Goal: Navigation & Orientation: Find specific page/section

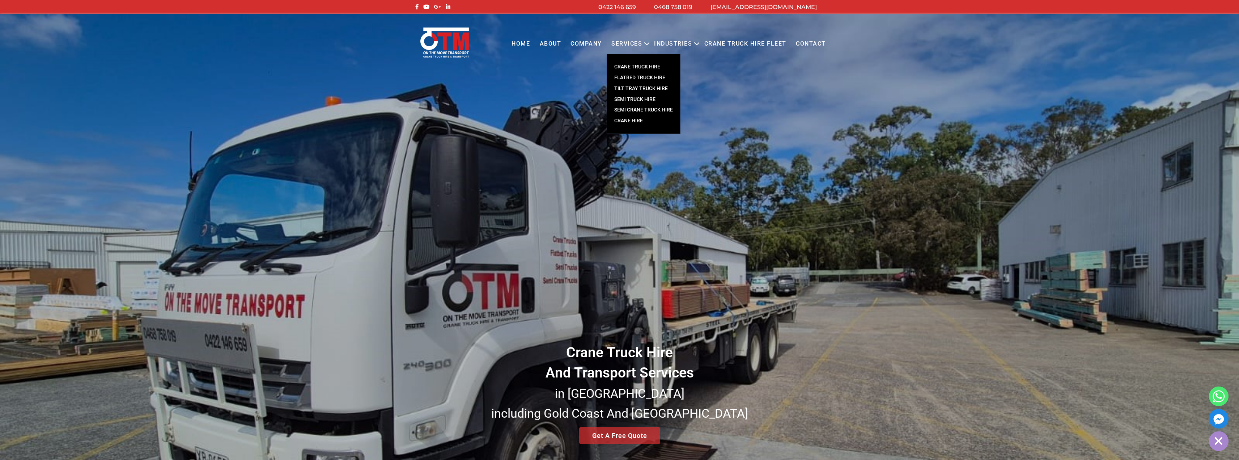
click at [648, 65] on link "CRANE TRUCK HIRE" at bounding box center [643, 67] width 73 height 11
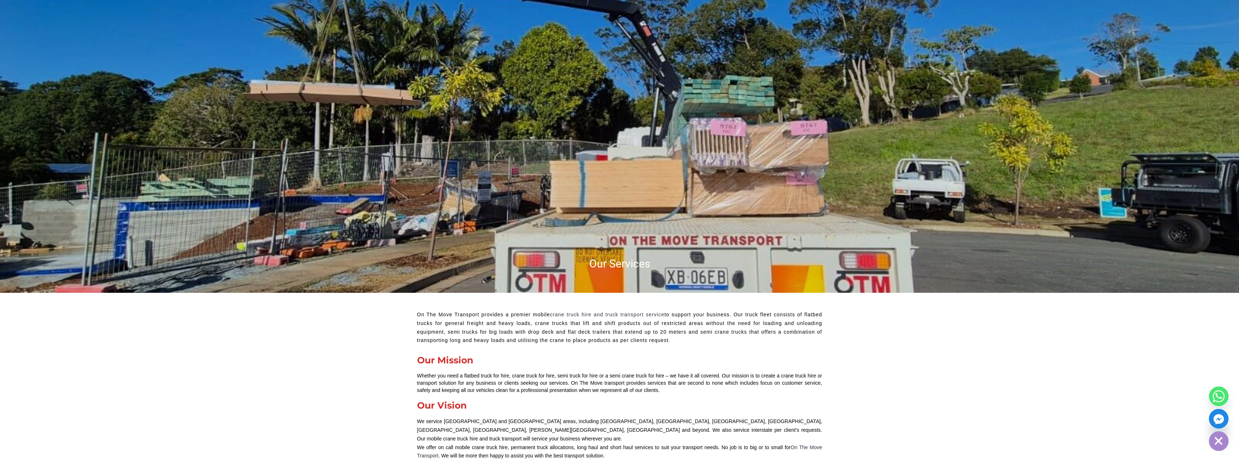
scroll to position [36, 0]
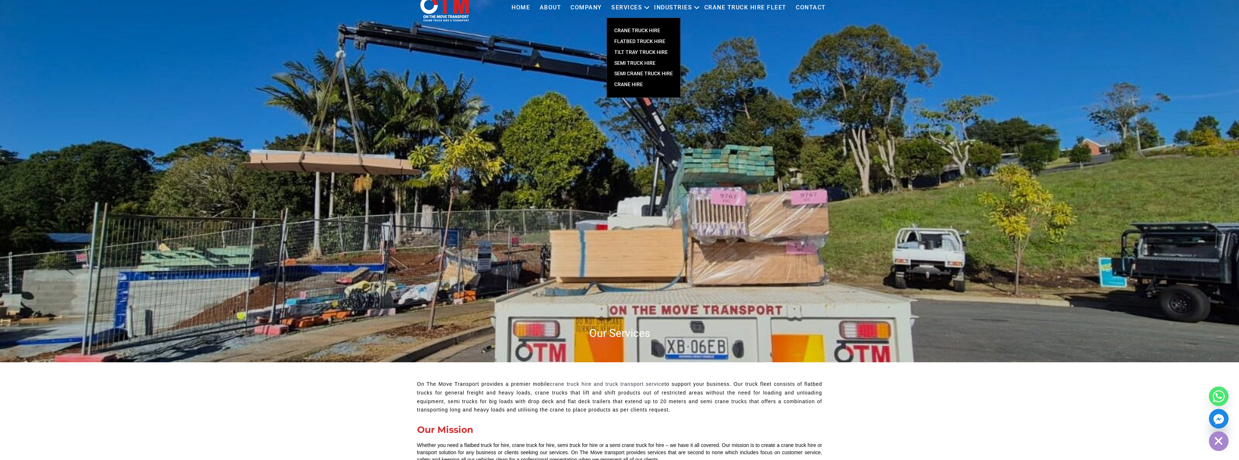
click at [632, 85] on link "Crane Hire" at bounding box center [643, 84] width 73 height 11
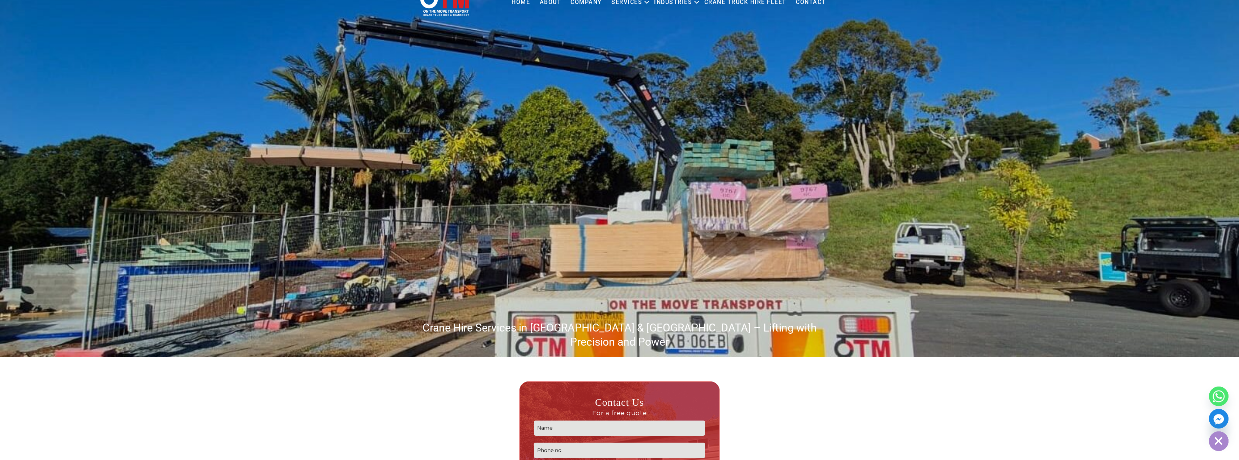
scroll to position [36, 0]
